Goal: Find specific page/section: Find specific page/section

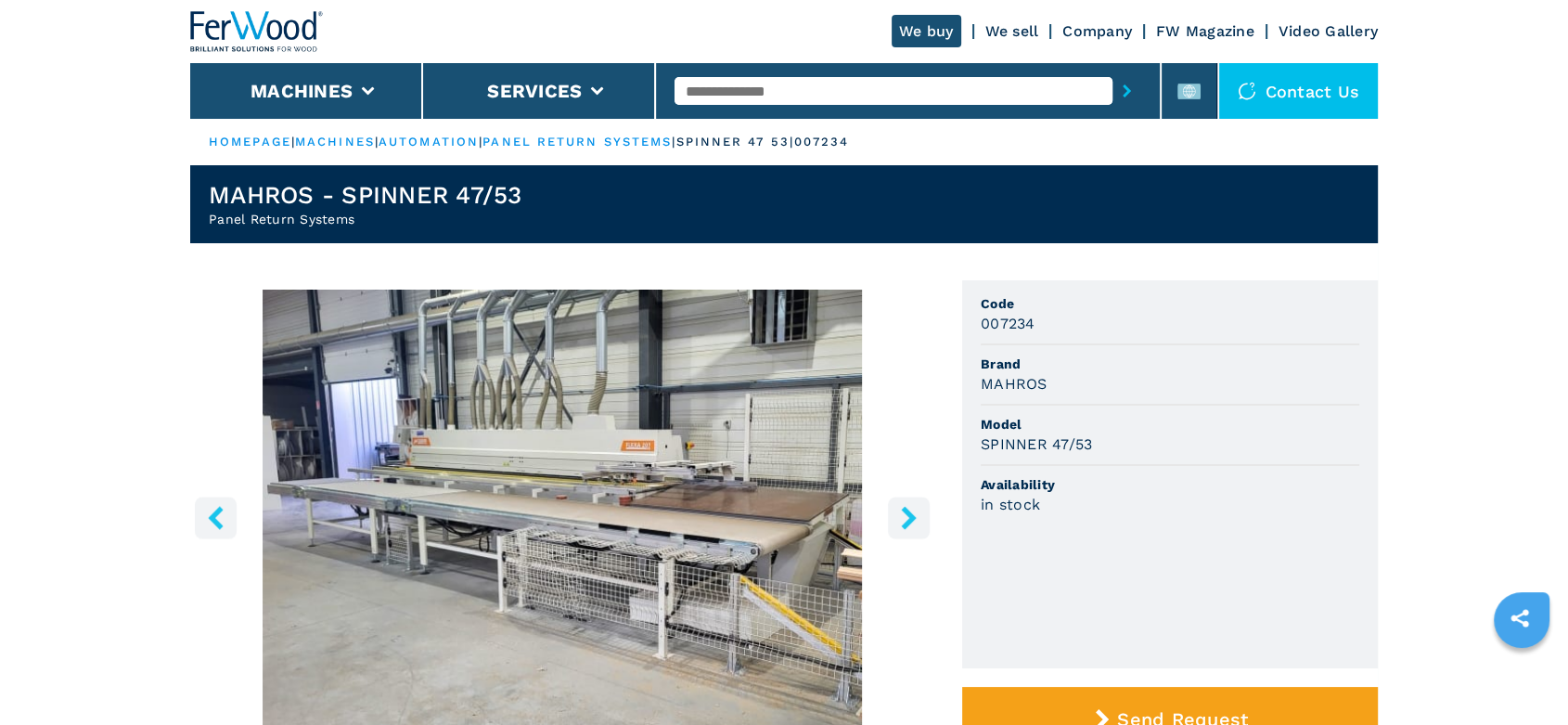
click at [255, 37] on img at bounding box center [257, 32] width 134 height 40
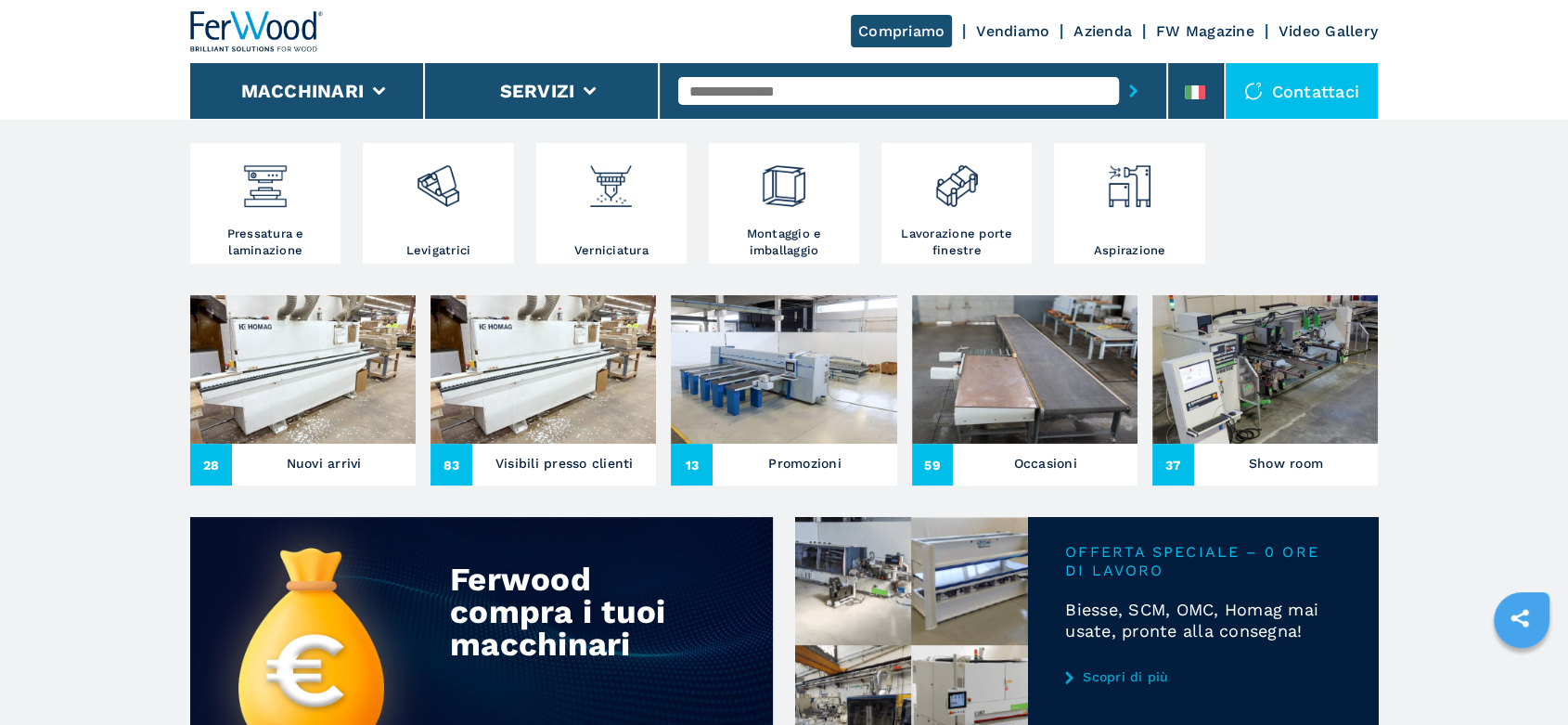
scroll to position [526, 0]
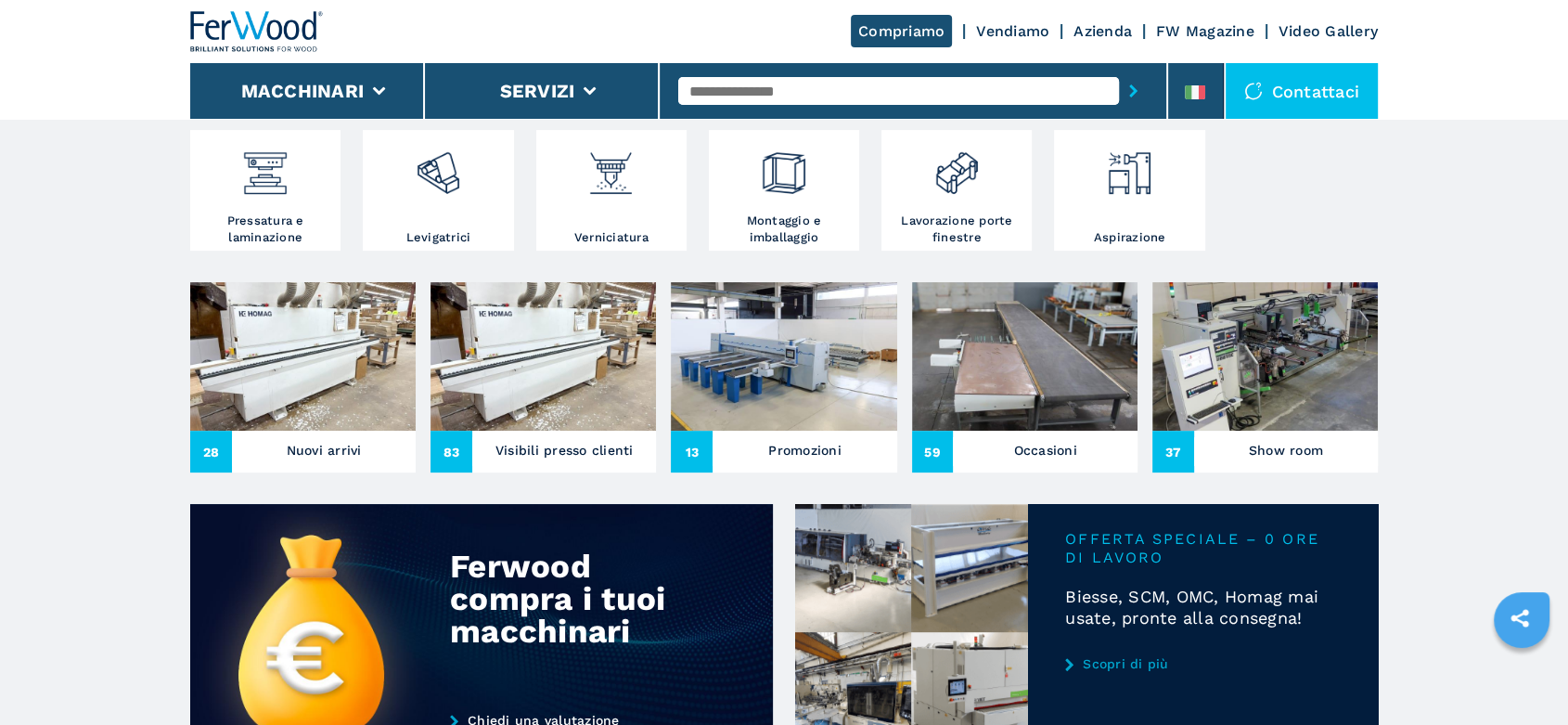
click at [296, 356] on img at bounding box center [303, 356] width 225 height 148
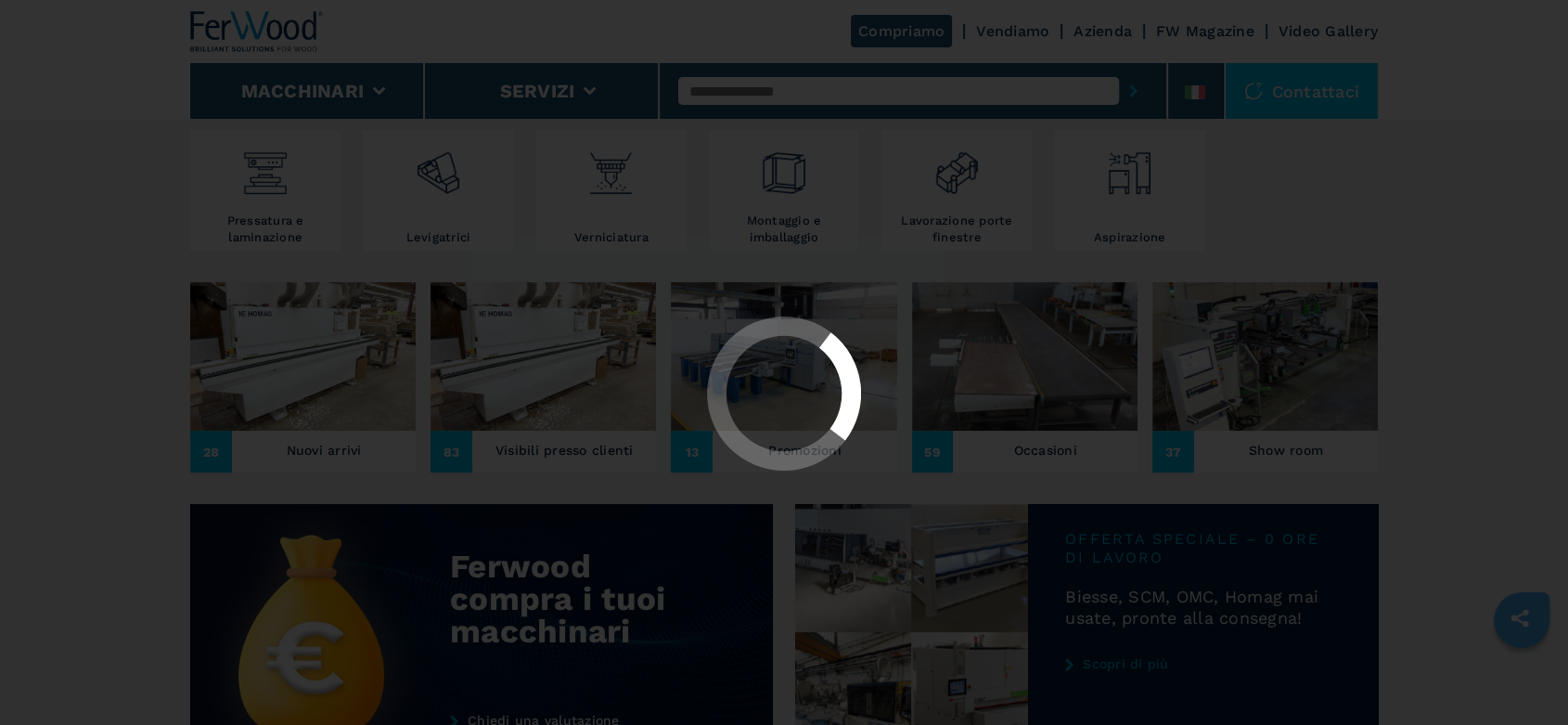
scroll to position [0, 0]
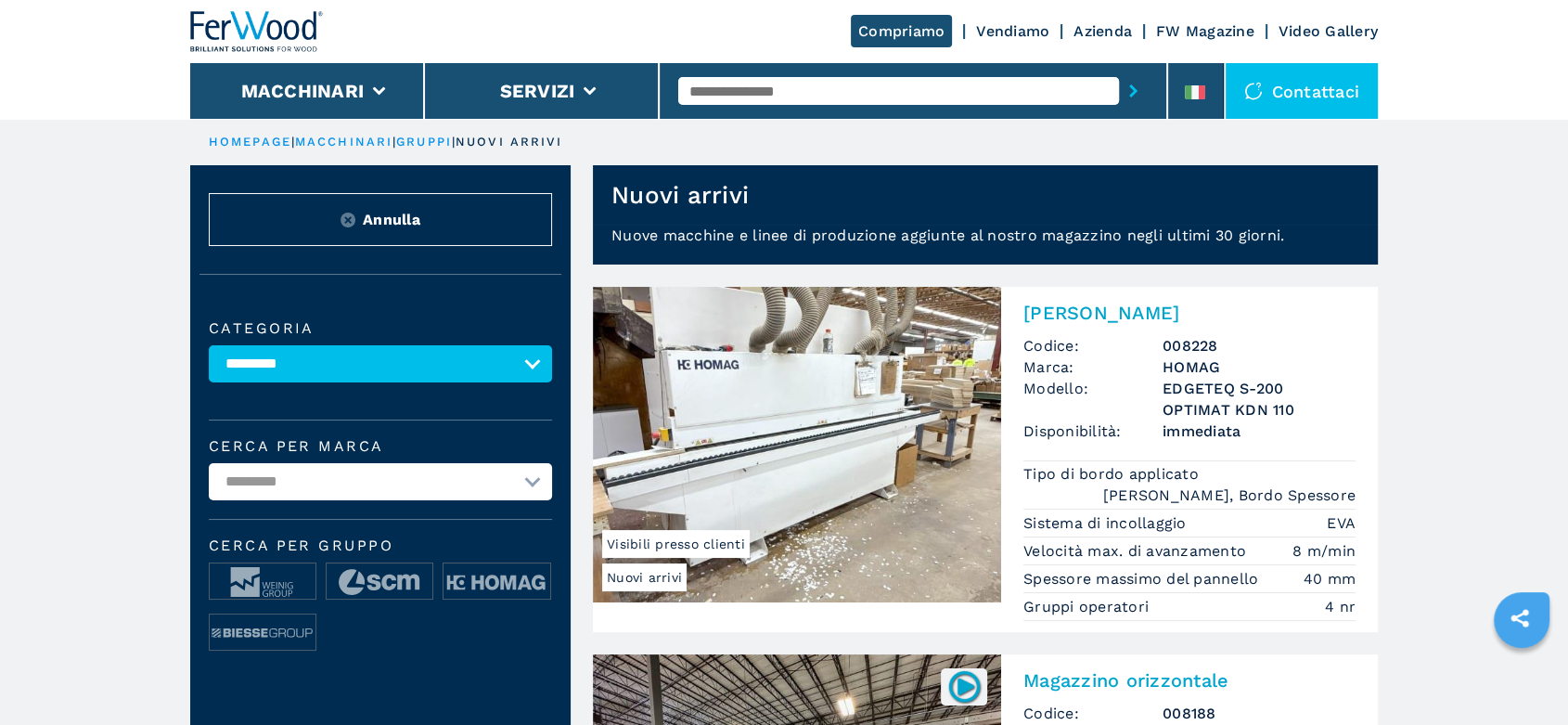
click at [259, 46] on img at bounding box center [257, 32] width 134 height 40
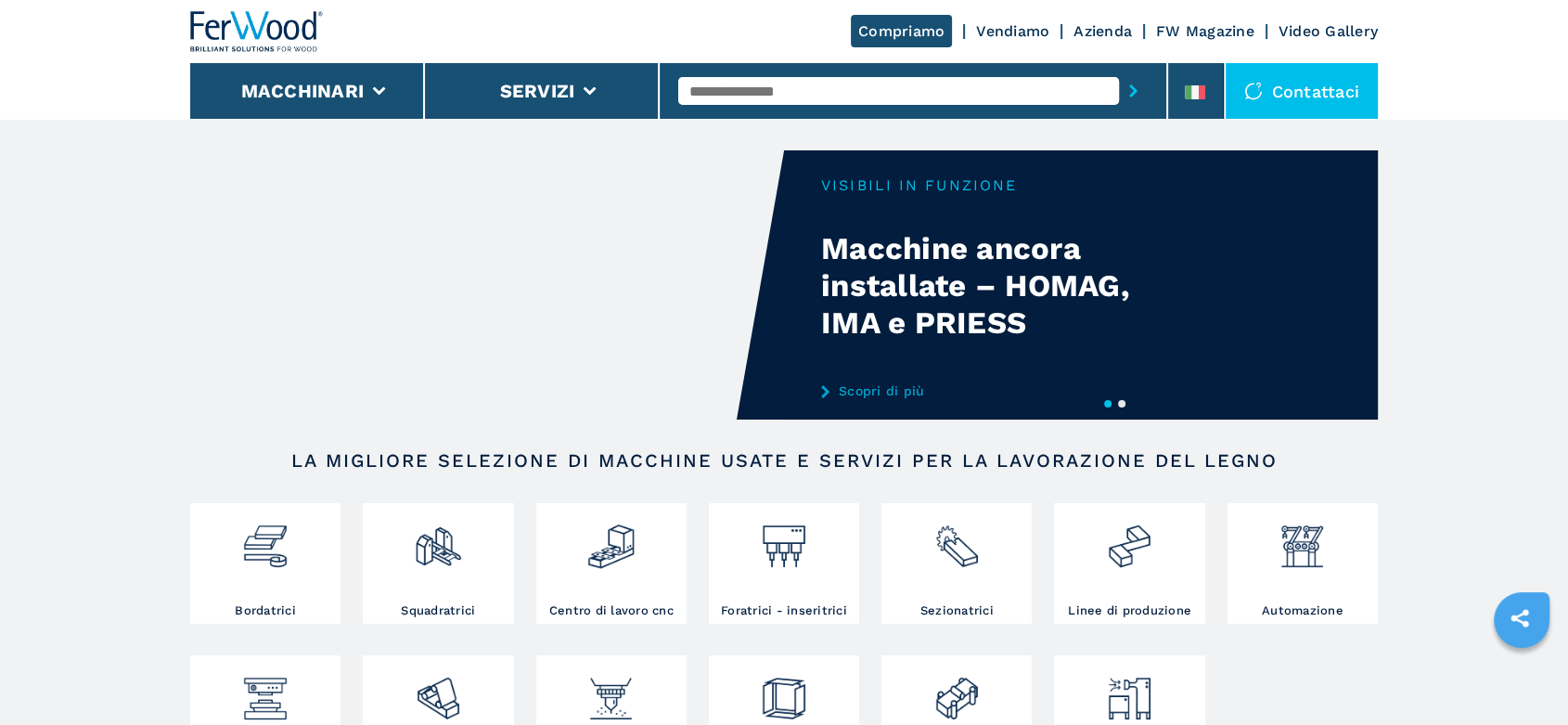
drag, startPoint x: 676, startPoint y: 240, endPoint x: 1072, endPoint y: 434, distance: 441.0
